Goal: Information Seeking & Learning: Learn about a topic

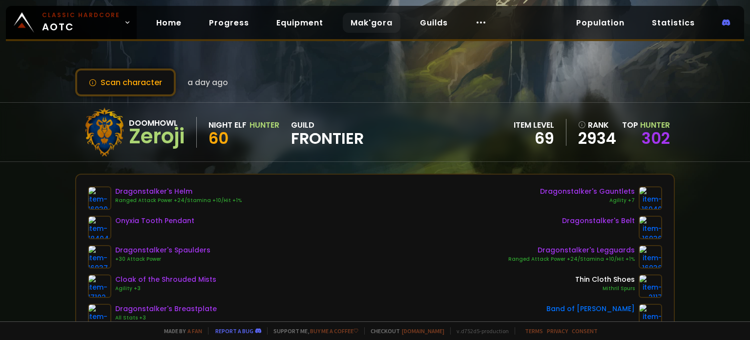
click at [358, 25] on link "Mak'gora" at bounding box center [372, 23] width 58 height 20
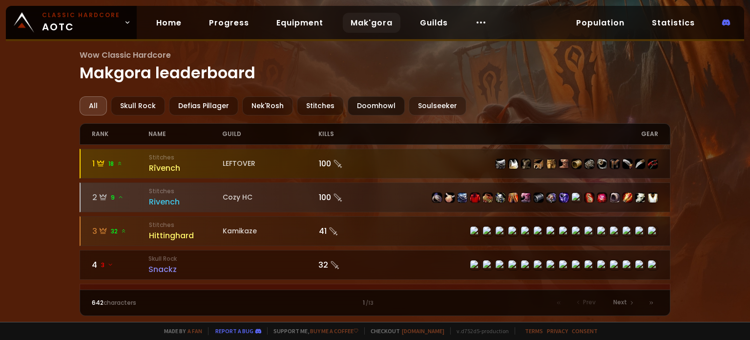
click at [373, 109] on div "Doomhowl" at bounding box center [376, 105] width 57 height 19
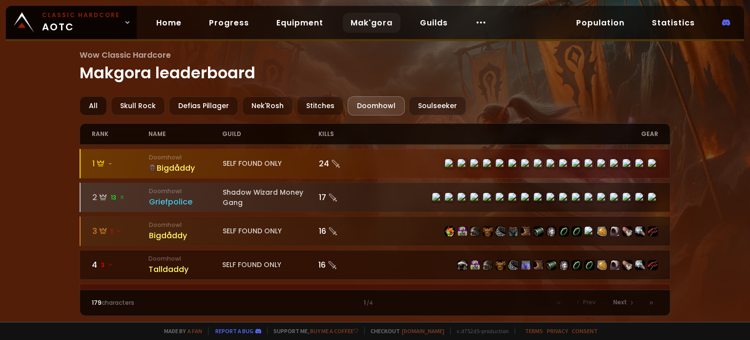
click at [96, 107] on div "All" at bounding box center [93, 105] width 27 height 19
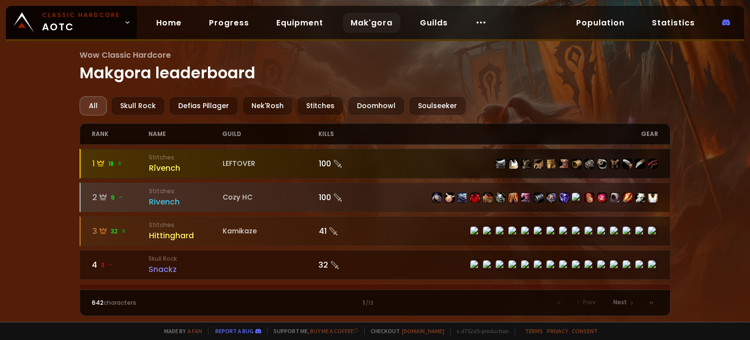
click at [330, 162] on div "100" at bounding box center [347, 163] width 57 height 12
click at [162, 165] on div "Rîvench" at bounding box center [186, 168] width 74 height 12
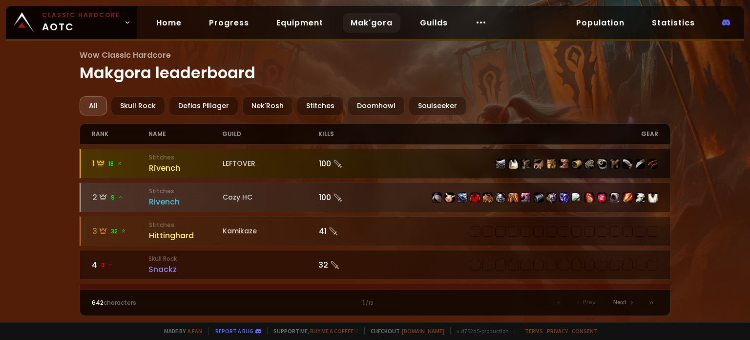
click at [154, 167] on div "Rîvench" at bounding box center [186, 168] width 74 height 12
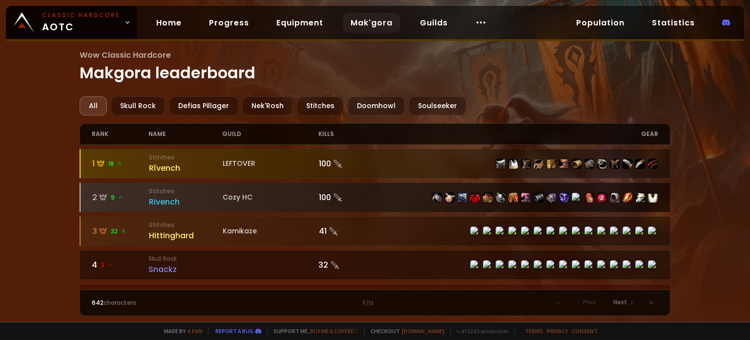
click at [165, 200] on div "Rivench" at bounding box center [186, 201] width 74 height 12
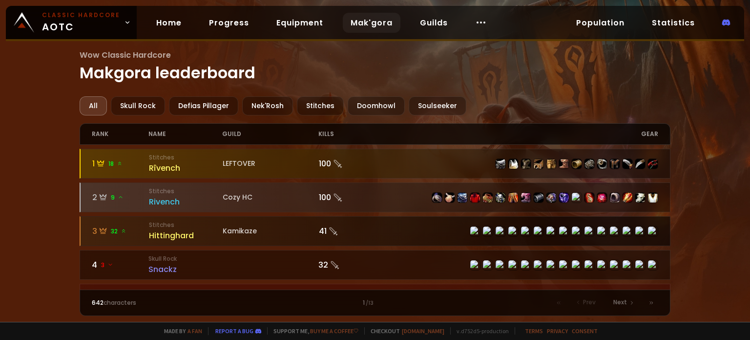
click at [148, 228] on div "3 32" at bounding box center [120, 231] width 57 height 12
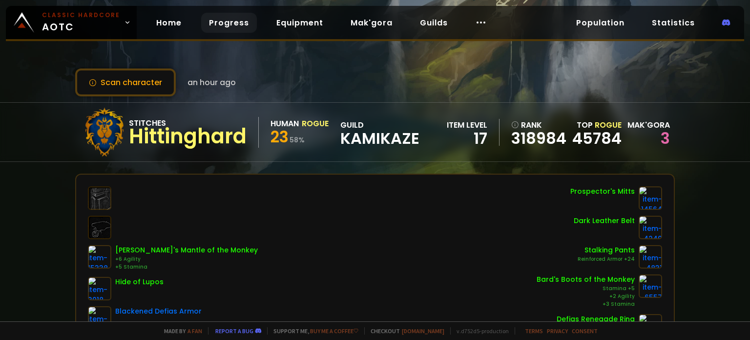
click at [226, 15] on link "Progress" at bounding box center [229, 23] width 56 height 20
